Goal: Transaction & Acquisition: Purchase product/service

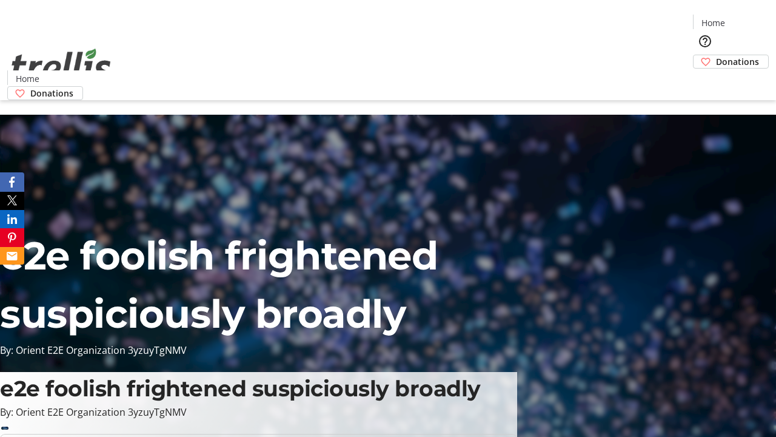
click at [716, 55] on span "Donations" at bounding box center [737, 61] width 43 height 13
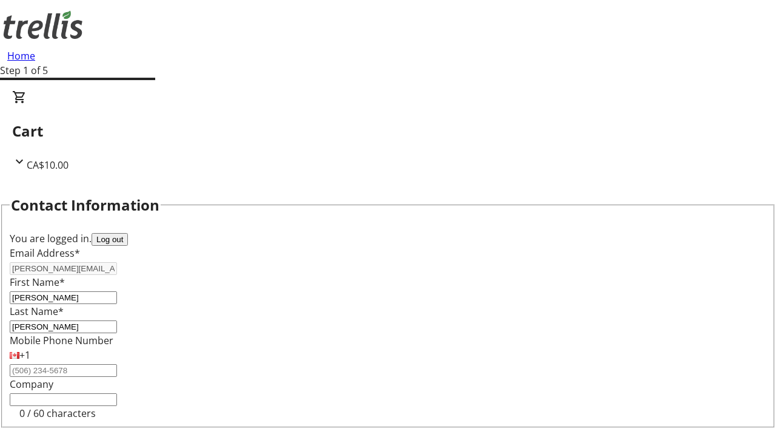
select select "BC"
select select "CA"
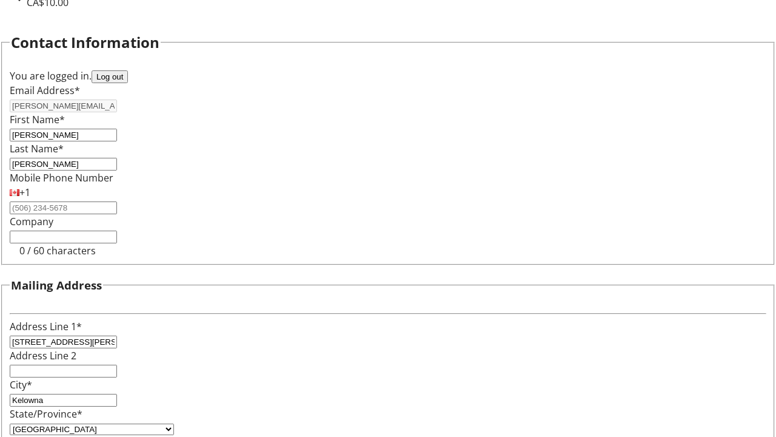
type input "V1Y 0C2"
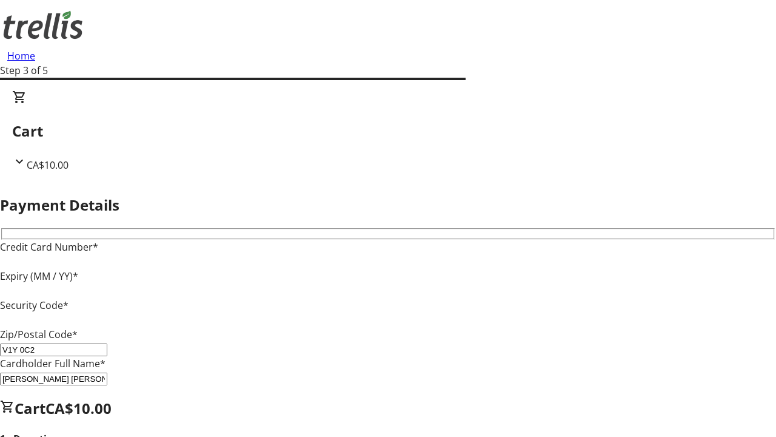
type input "V1Y 0C2"
